Goal: Task Accomplishment & Management: Manage account settings

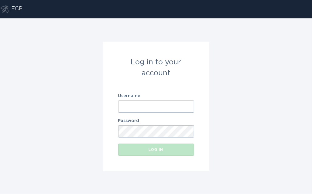
click at [154, 108] on input "Username" at bounding box center [156, 107] width 76 height 12
paste input "[EMAIL_ADDRESS][DOMAIN_NAME]"
type input "[EMAIL_ADDRESS][DOMAIN_NAME]"
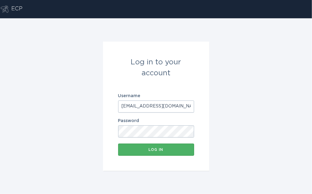
click at [124, 155] on button "Log in" at bounding box center [156, 150] width 76 height 12
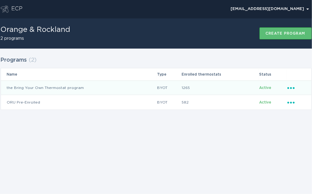
click at [292, 89] on icon "Ellipsis" at bounding box center [292, 87] width 9 height 5
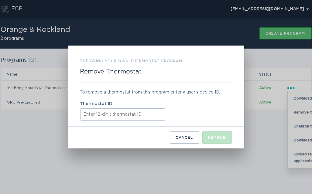
paste input "c4be84df758c"
type input "c4be84df758c"
click at [215, 140] on button "Remove" at bounding box center [218, 138] width 30 height 12
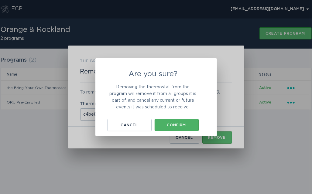
click at [179, 130] on button "Confirm" at bounding box center [177, 125] width 44 height 12
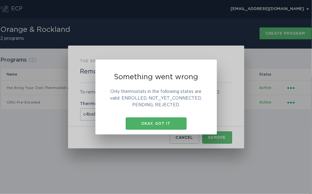
click at [160, 126] on button "Okay, got it" at bounding box center [156, 124] width 61 height 12
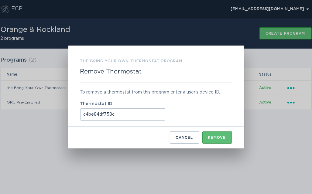
click at [131, 117] on input "c4be84df758c" at bounding box center [122, 115] width 85 height 12
click at [83, 113] on input "c4be84df758c" at bounding box center [122, 115] width 85 height 12
click at [182, 139] on div "Cancel" at bounding box center [184, 138] width 17 height 4
